Goal: Communication & Community: Answer question/provide support

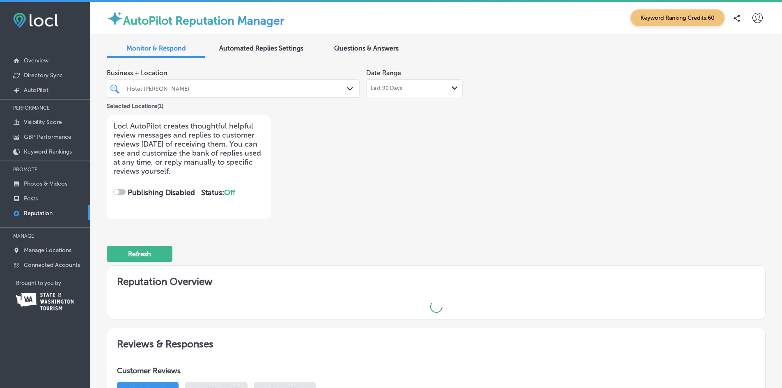
checkbox input "true"
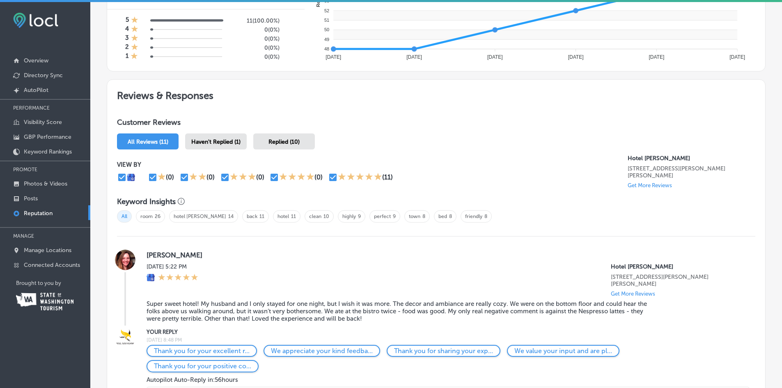
scroll to position [451, 0]
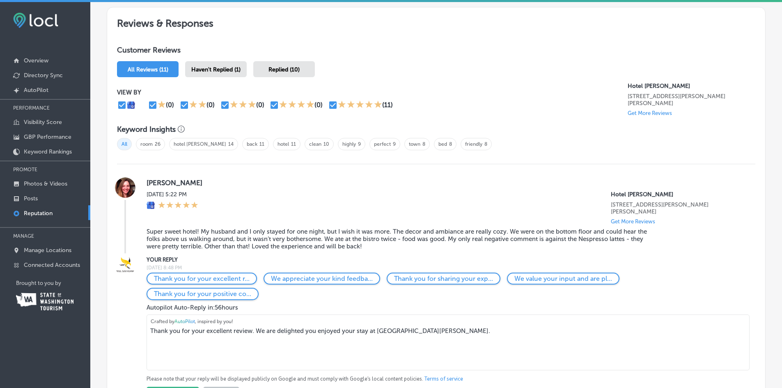
click at [462, 326] on textarea "Thank you for your excellent review. We are delighted you enjoyed your stay at …" at bounding box center [448, 342] width 603 height 56
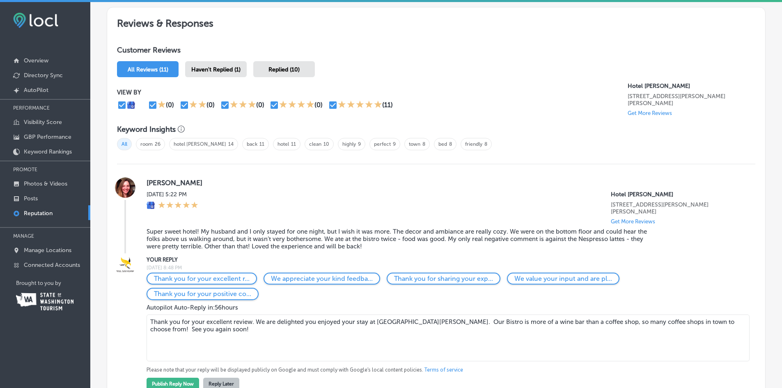
type textarea "Thank you for your excellent review. We are delighted you enjoyed your stay at …"
click at [171, 378] on button "Publish Reply Now" at bounding box center [173, 384] width 53 height 12
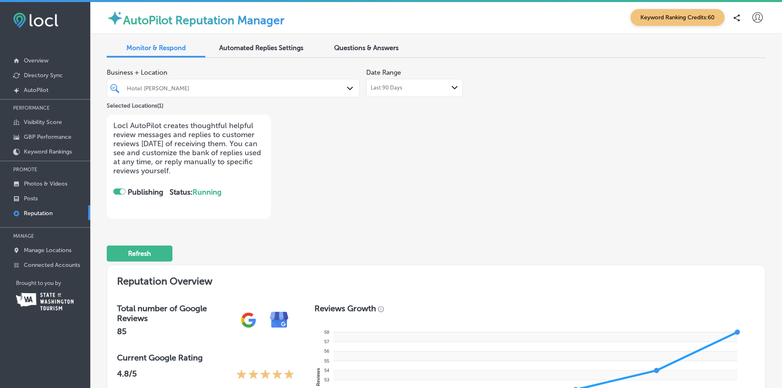
scroll to position [0, 0]
click at [38, 59] on p "Overview" at bounding box center [36, 60] width 25 height 7
